Goal: Obtain resource: Obtain resource

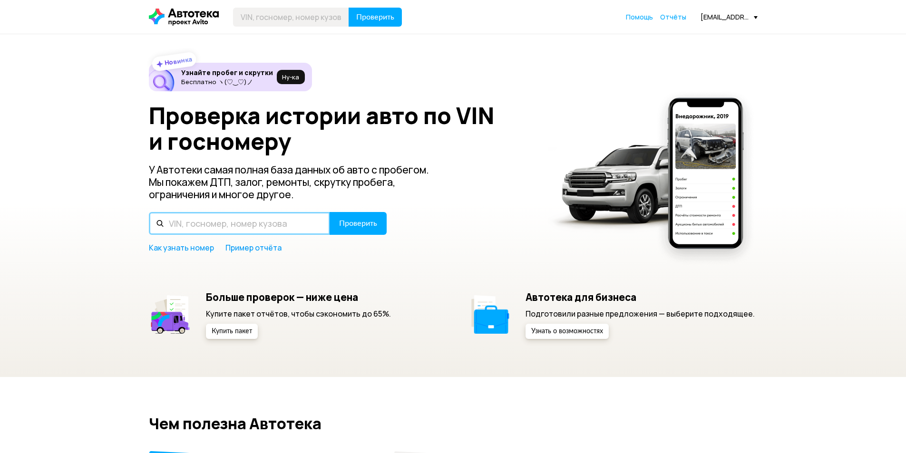
click at [214, 229] on input "text" at bounding box center [239, 223] width 181 height 23
paste input "[VEHICLE_IDENTIFICATION_NUMBER]"
type input "[VEHICLE_IDENTIFICATION_NUMBER]"
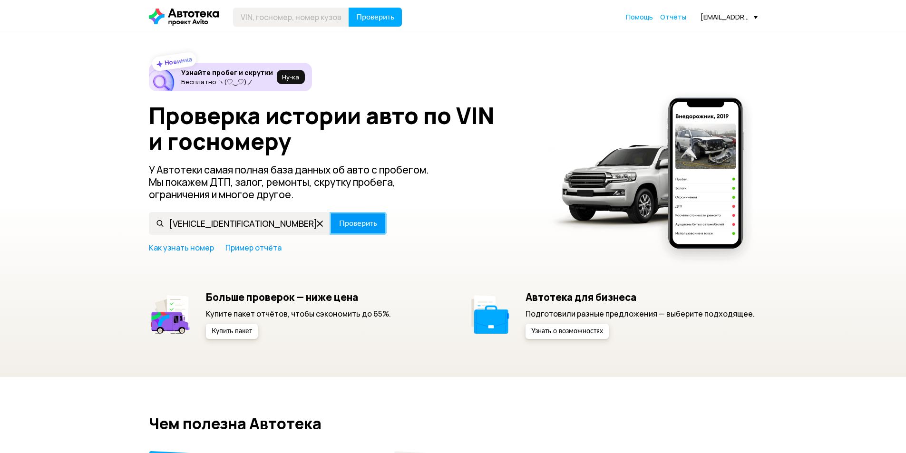
click at [354, 226] on span "Проверить" at bounding box center [358, 224] width 38 height 8
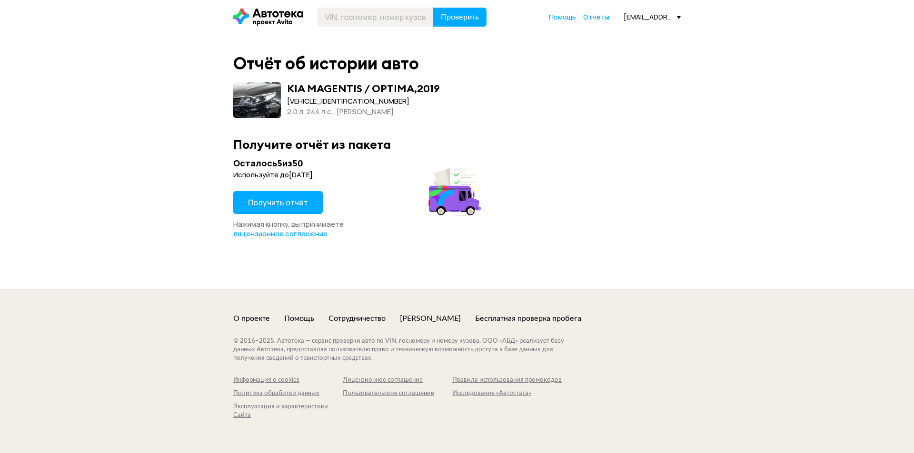
click at [284, 201] on span "Получить отчёт" at bounding box center [278, 202] width 60 height 10
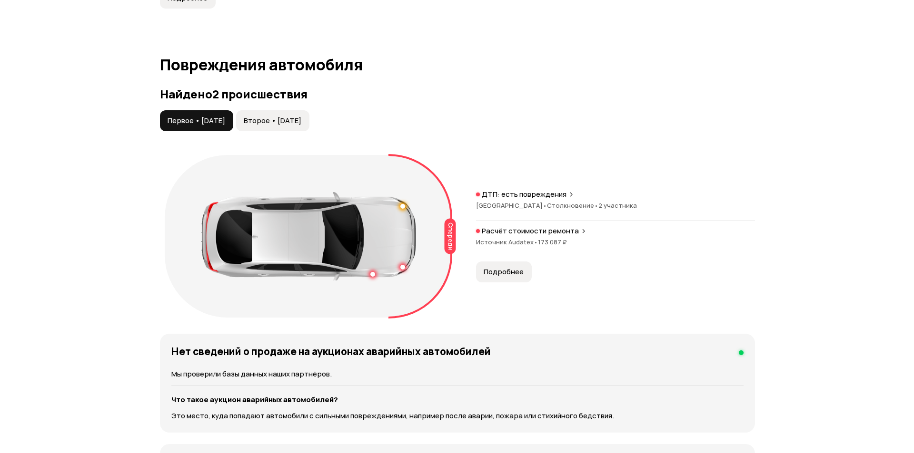
scroll to position [856, 0]
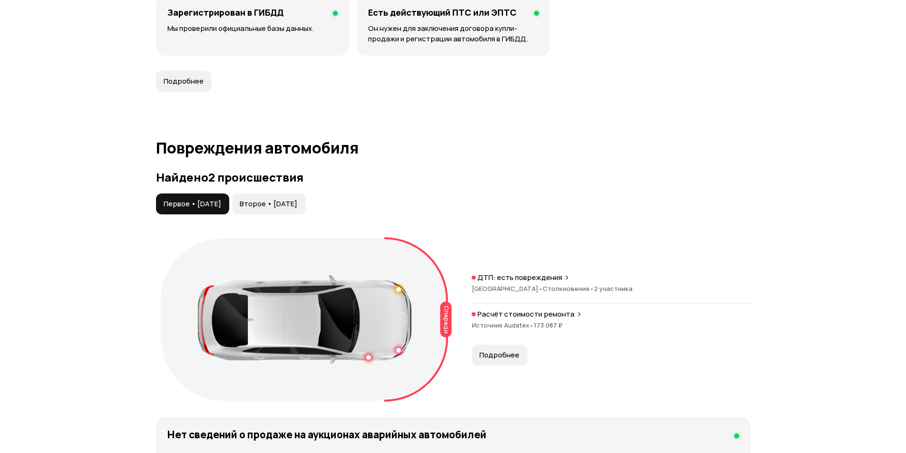
click at [486, 351] on span "Подробнее" at bounding box center [500, 356] width 40 height 10
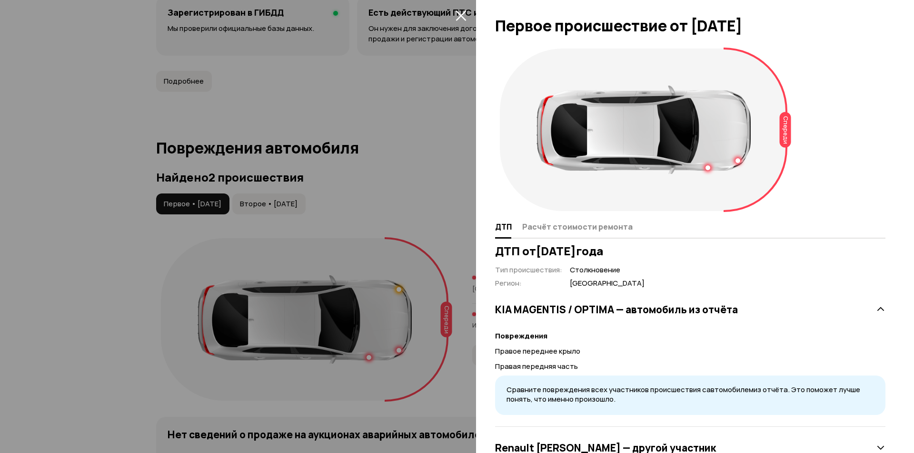
click at [590, 236] on div "ДТП Расчёт стоимости ремонта" at bounding box center [690, 227] width 390 height 23
click at [593, 231] on span "Расчёт стоимости ремонта" at bounding box center [577, 227] width 110 height 10
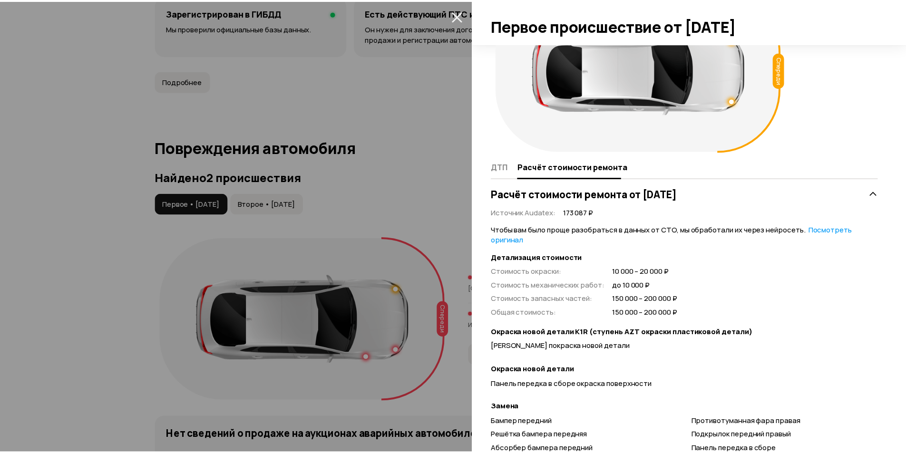
scroll to position [211, 0]
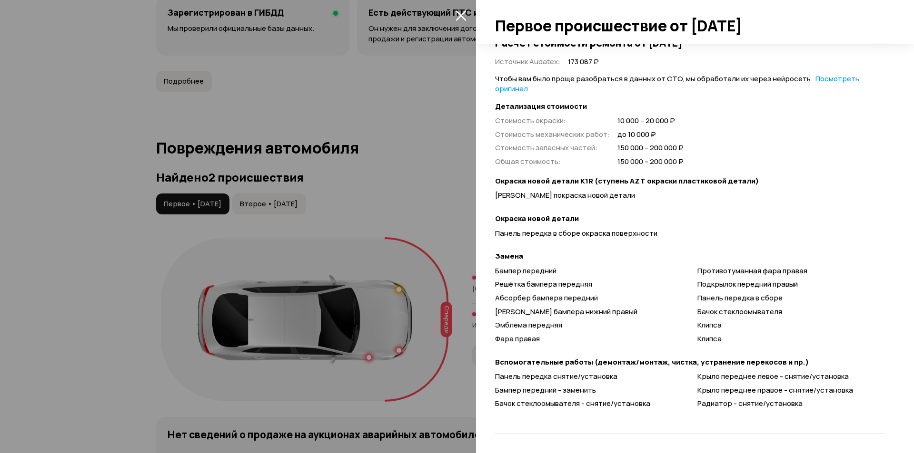
click at [461, 17] on icon "закрыть" at bounding box center [460, 15] width 11 height 11
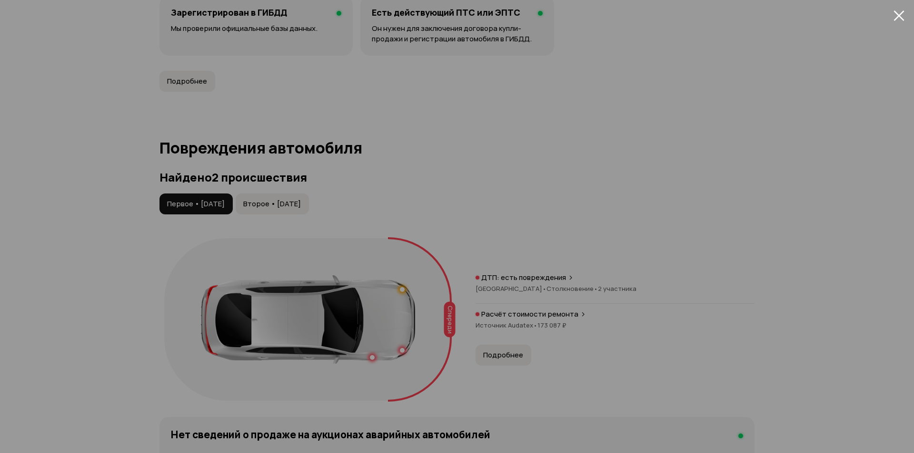
scroll to position [35, 0]
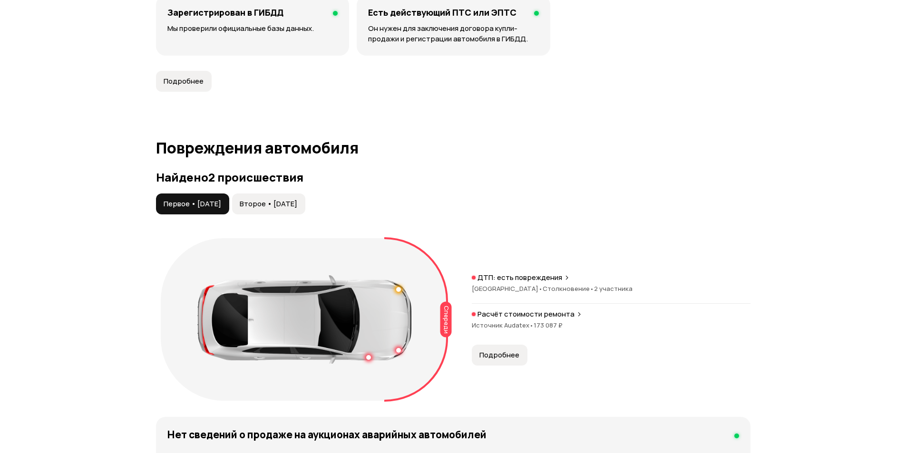
click at [295, 199] on span "Второе • [DATE]" at bounding box center [269, 204] width 58 height 10
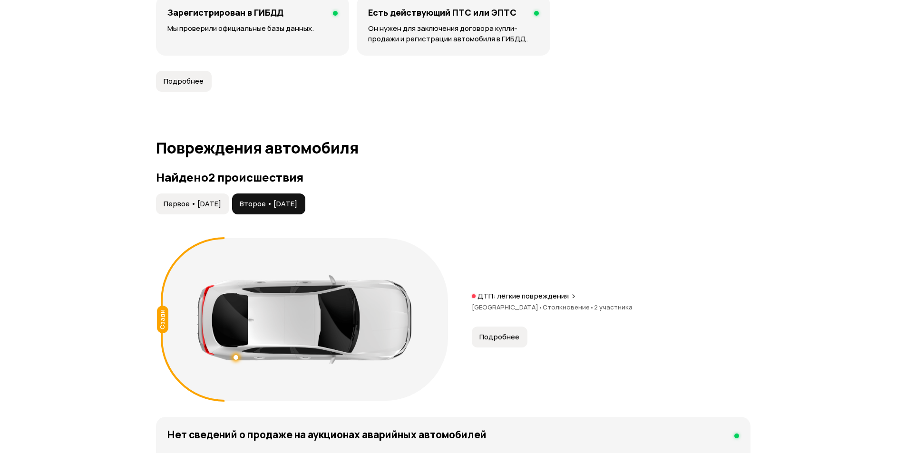
click at [507, 327] on button "Подробнее" at bounding box center [500, 337] width 56 height 21
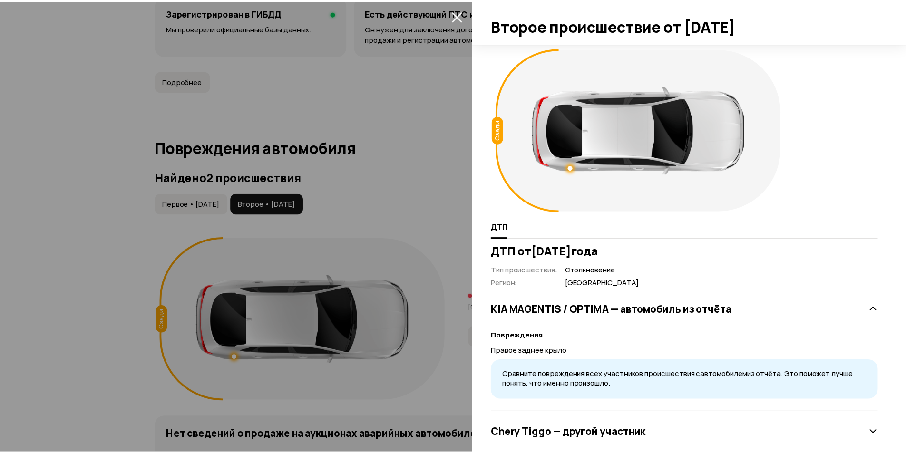
scroll to position [20, 0]
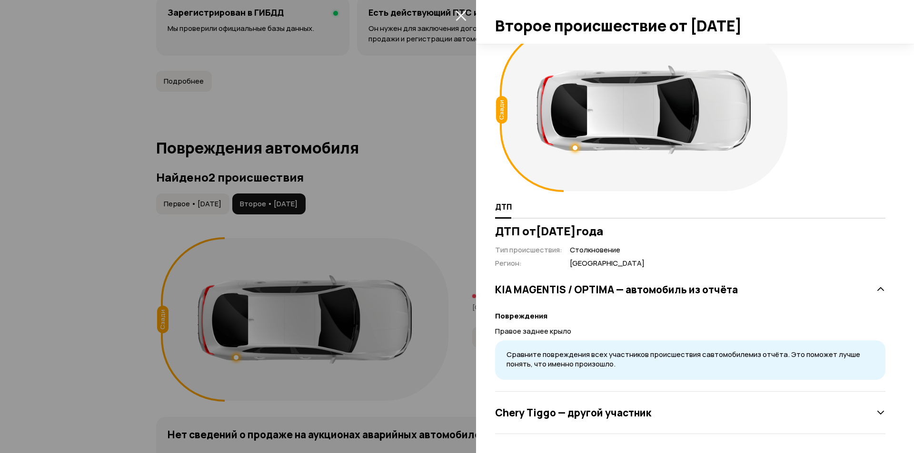
click at [459, 13] on icon "закрыть" at bounding box center [460, 15] width 10 height 10
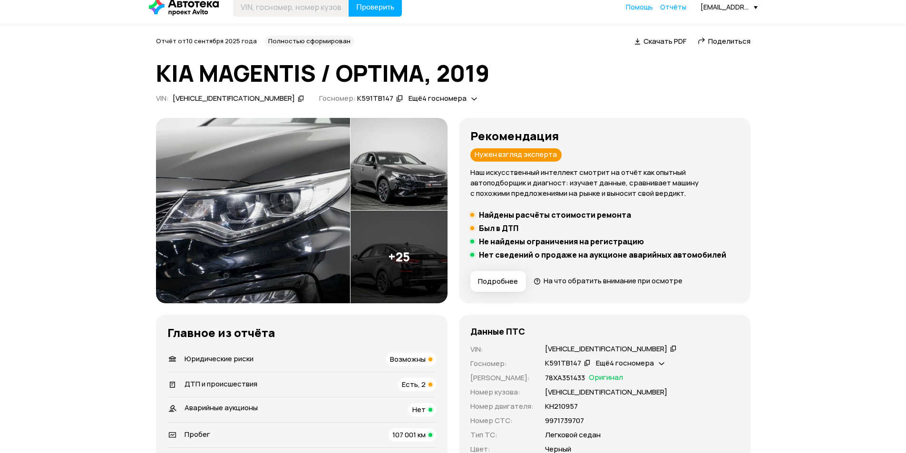
scroll to position [0, 0]
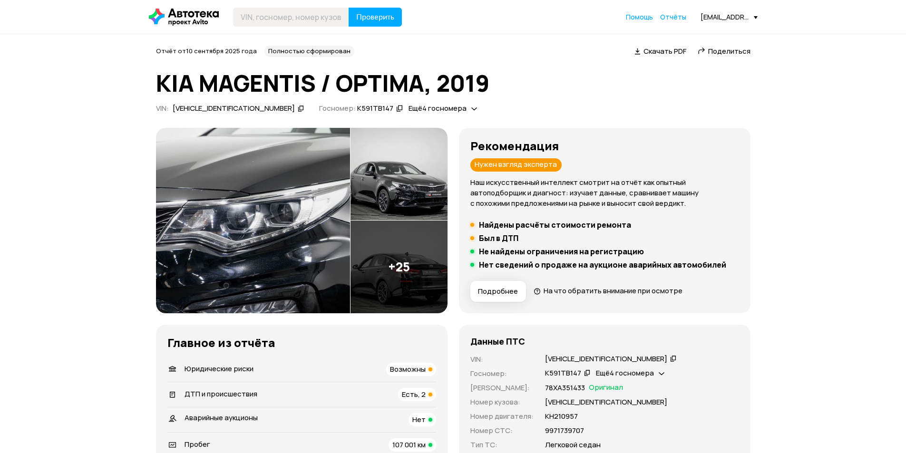
click at [669, 53] on span "Скачать PDF" at bounding box center [665, 51] width 43 height 10
